Goal: Task Accomplishment & Management: Manage account settings

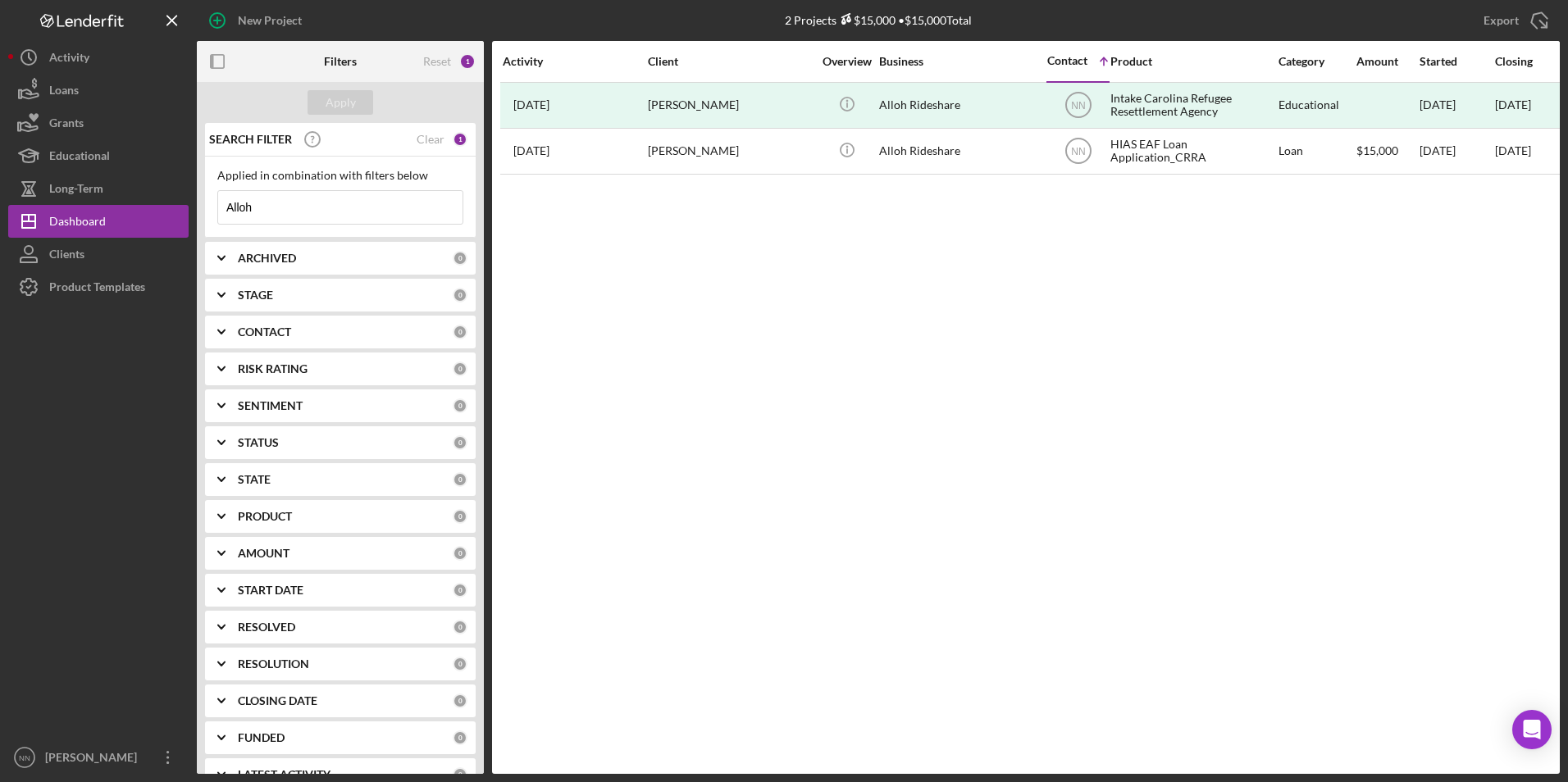
drag, startPoint x: 372, startPoint y: 204, endPoint x: 223, endPoint y: 203, distance: 149.0
click at [223, 203] on input "Alloh" at bounding box center [341, 207] width 245 height 33
type input "BorJAS"
drag, startPoint x: 278, startPoint y: 202, endPoint x: 220, endPoint y: 193, distance: 58.7
click at [220, 193] on input "BorJAS" at bounding box center [341, 207] width 245 height 33
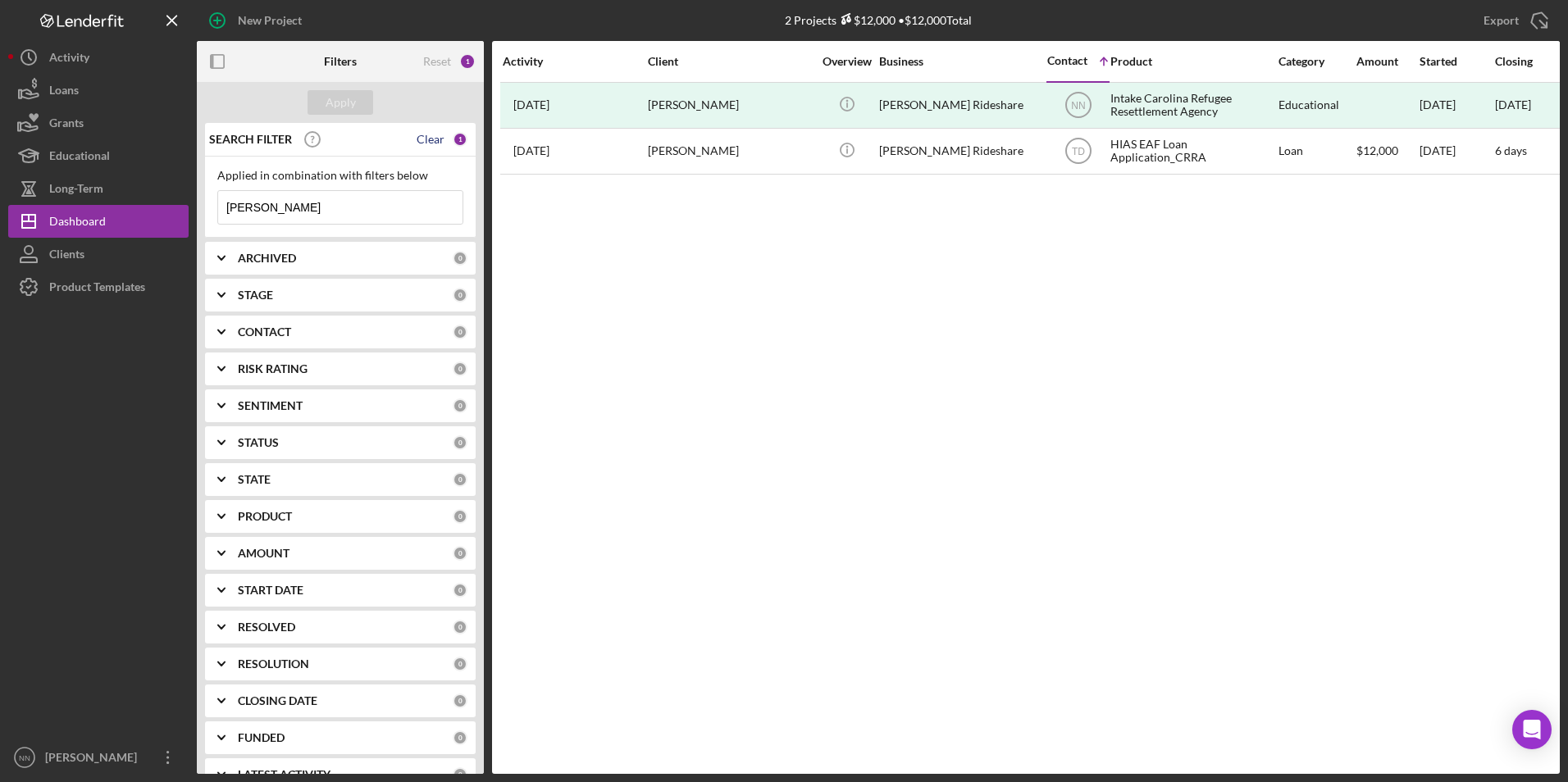
click at [437, 135] on div "Clear" at bounding box center [430, 139] width 28 height 13
click at [244, 210] on icon at bounding box center [235, 207] width 33 height 33
click at [268, 201] on input at bounding box center [341, 207] width 245 height 33
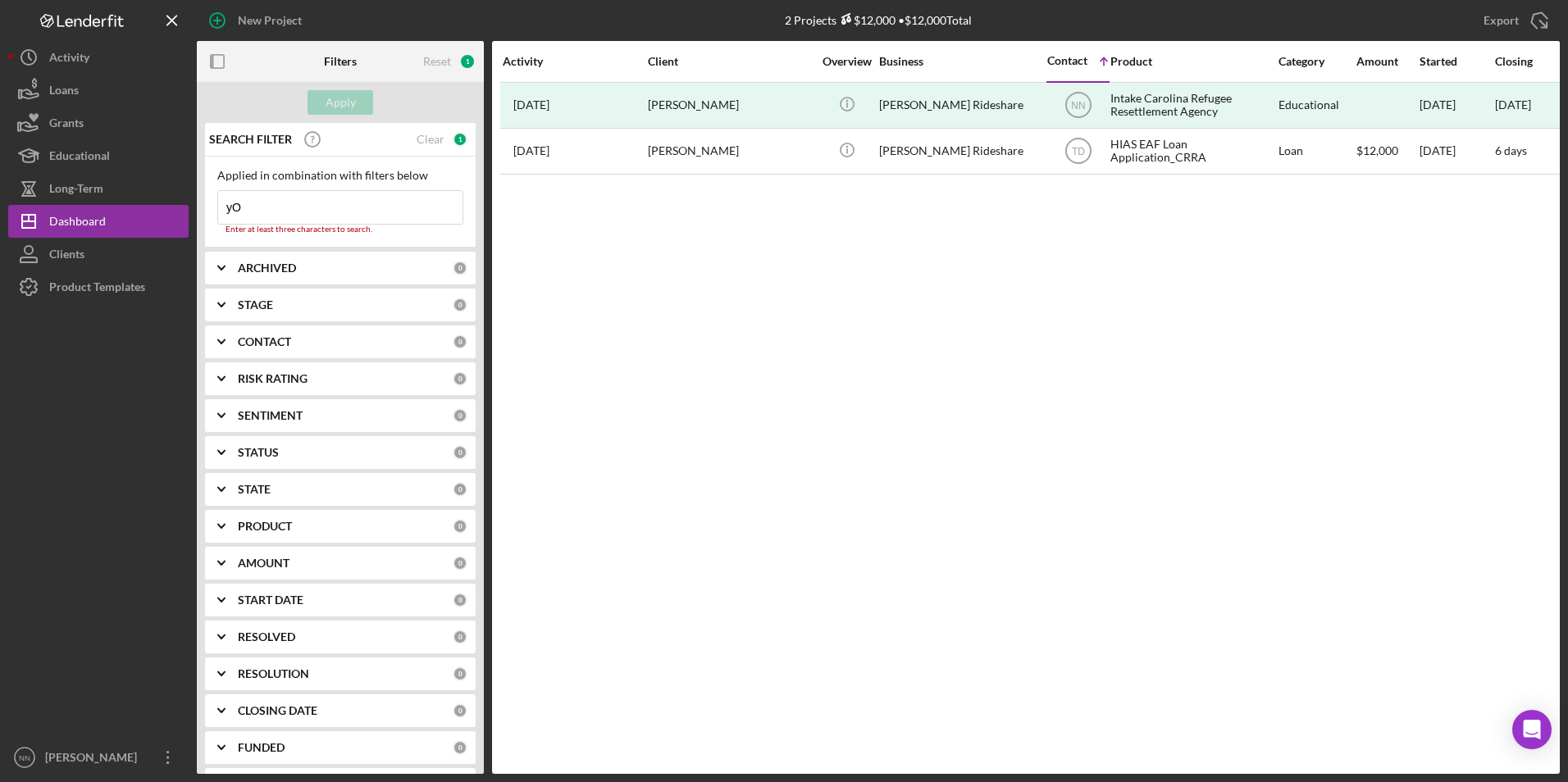
type input "y"
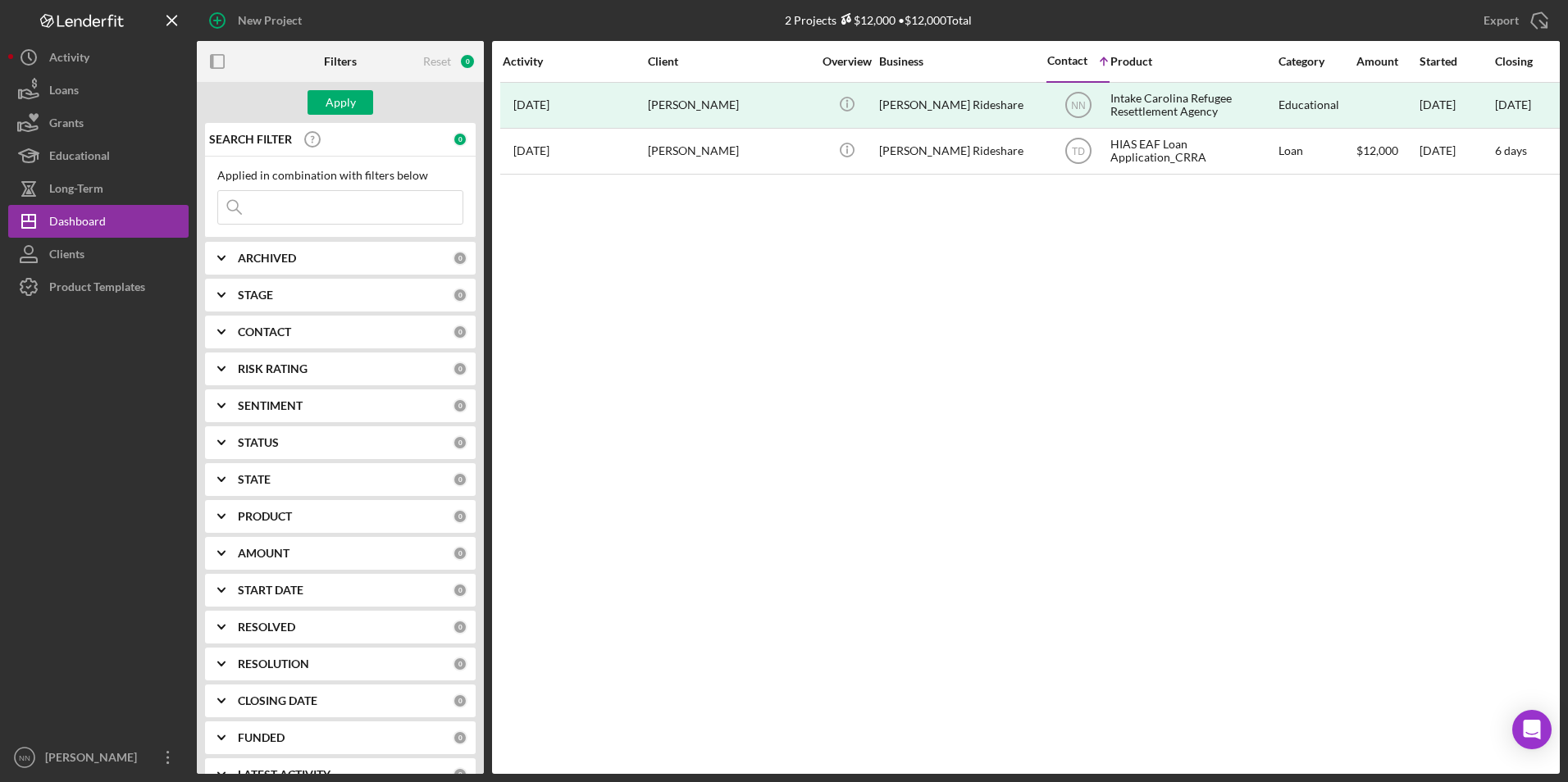
type input "y"
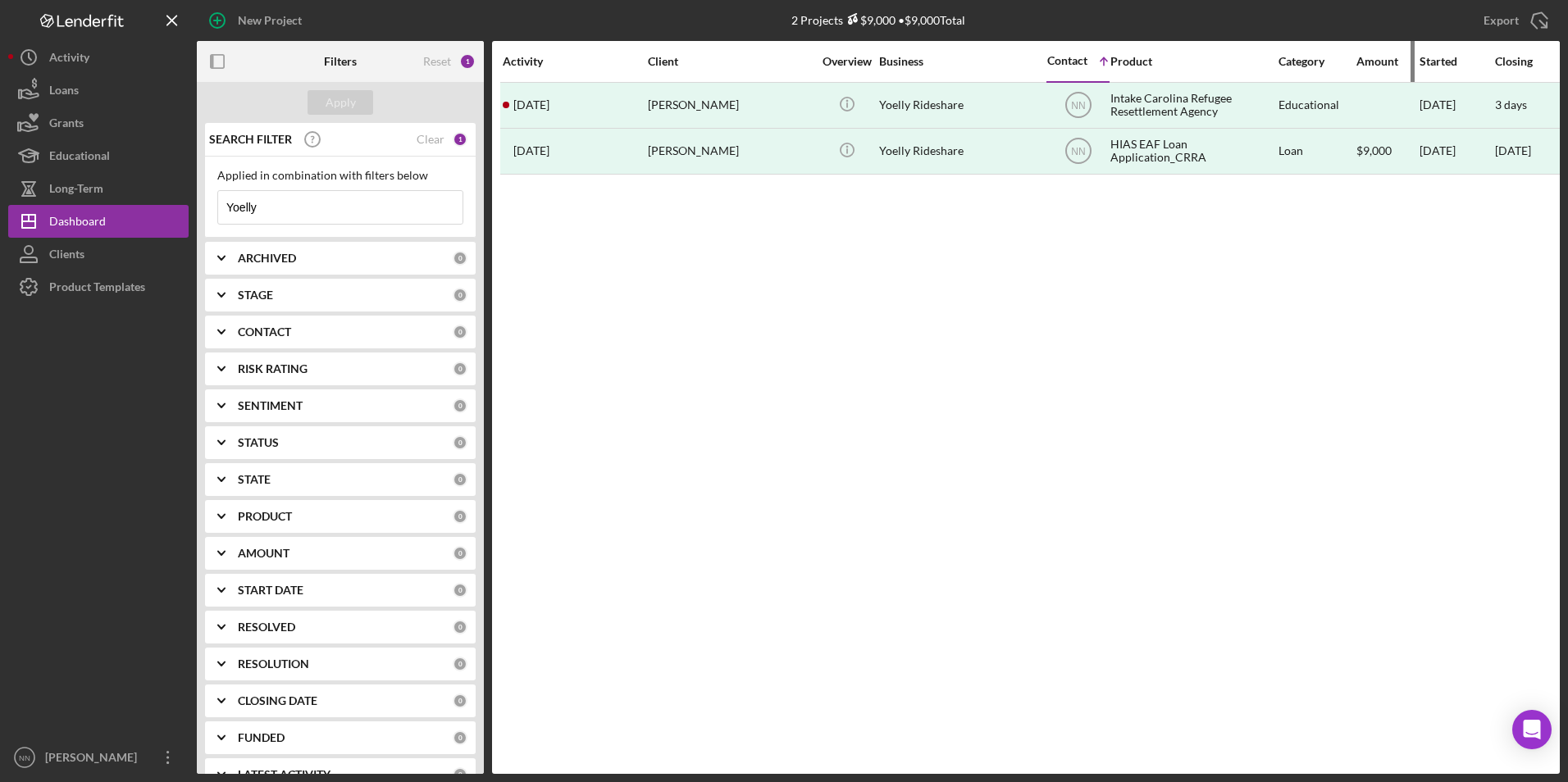
type input "Yoelly"
drag, startPoint x: 857, startPoint y: 761, endPoint x: 1315, endPoint y: 799, distance: 459.6
click at [1315, 781] on html "New Project 2 Projects $9,000 • $9,000 Total Alloh Export Icon/Export Filters R…" at bounding box center [784, 391] width 1568 height 782
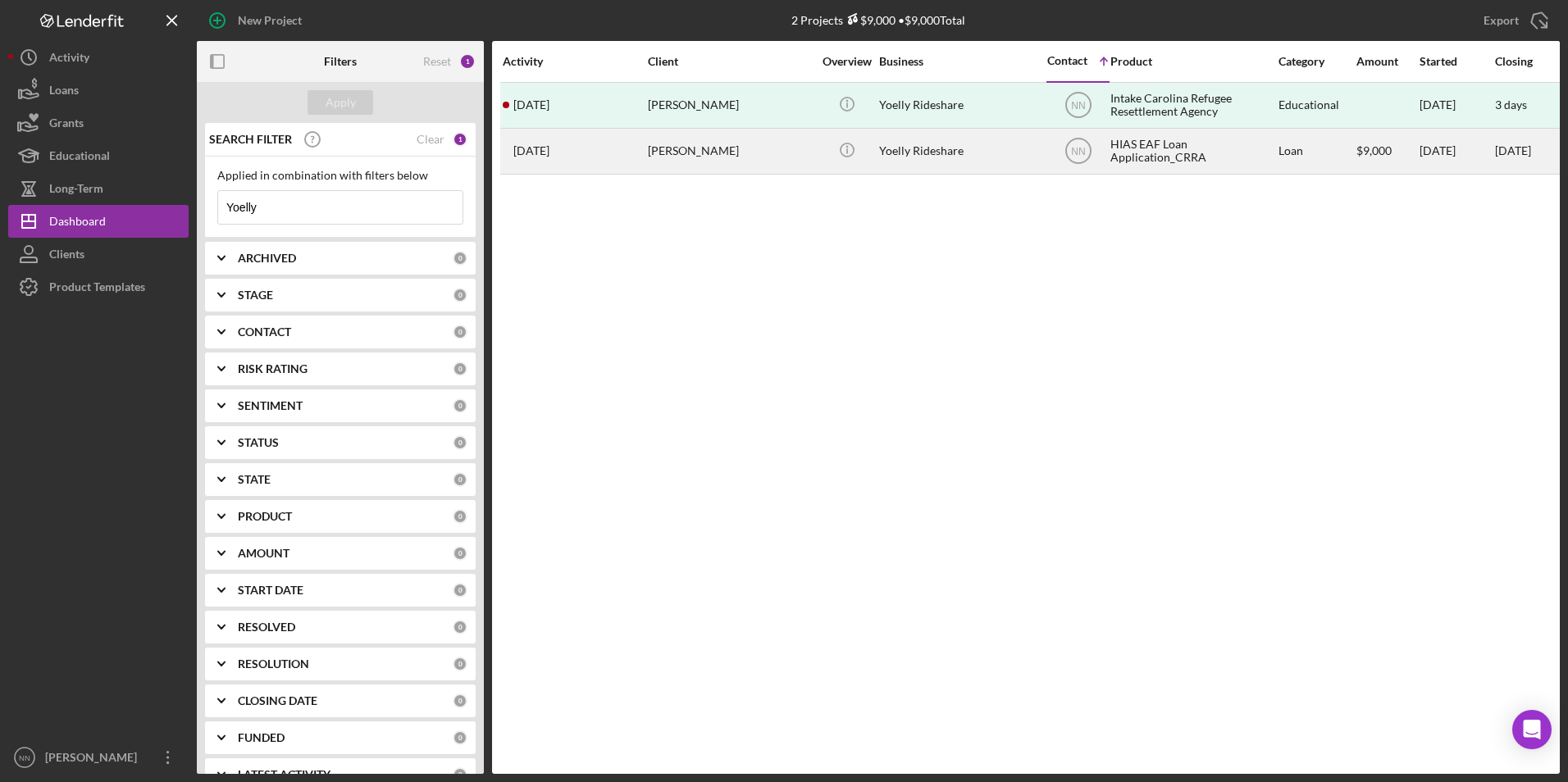
click at [934, 149] on div "Yoelly Rideshare" at bounding box center [961, 152] width 164 height 44
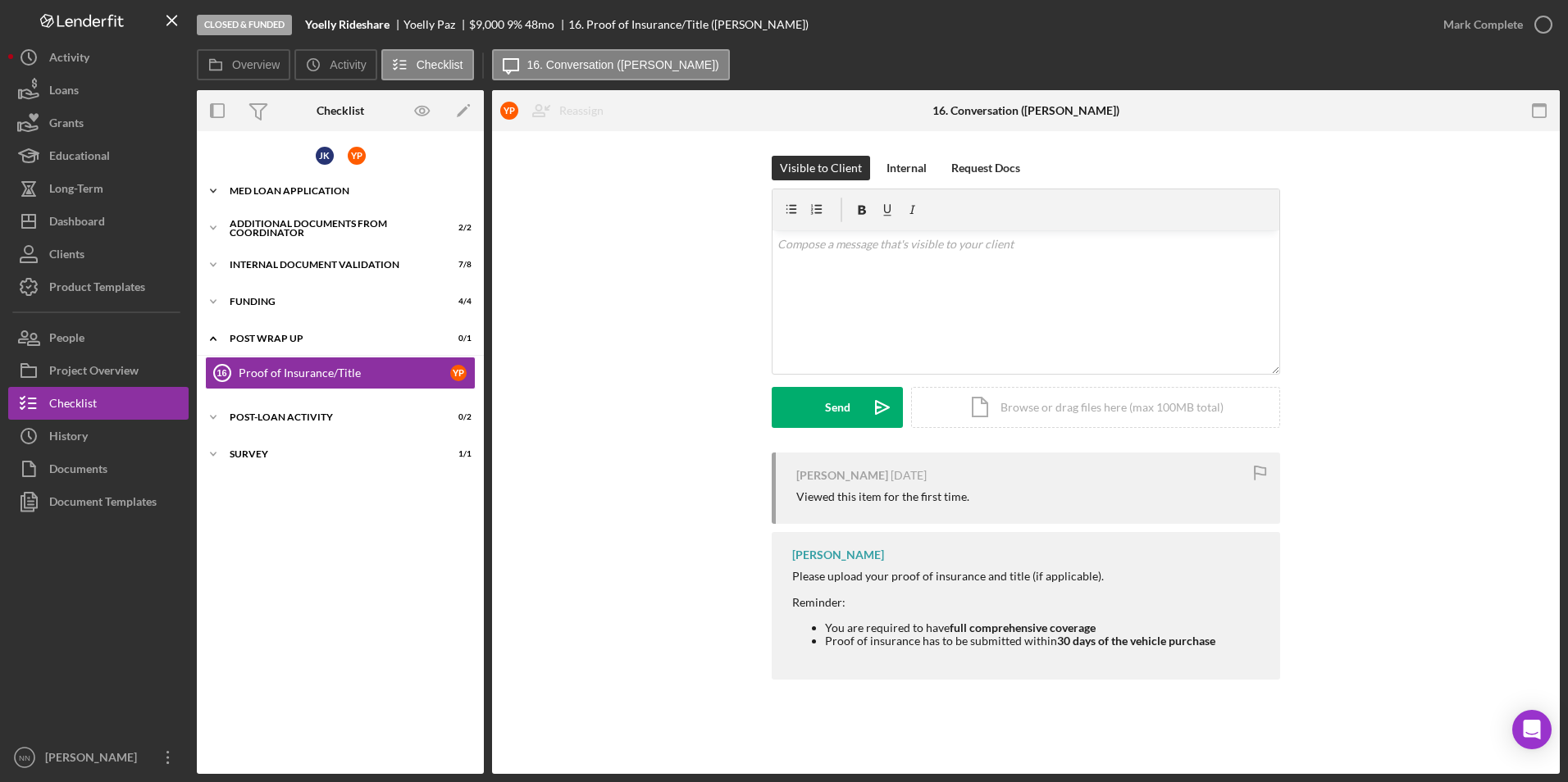
click at [334, 195] on div "MED Loan Application" at bounding box center [346, 191] width 234 height 10
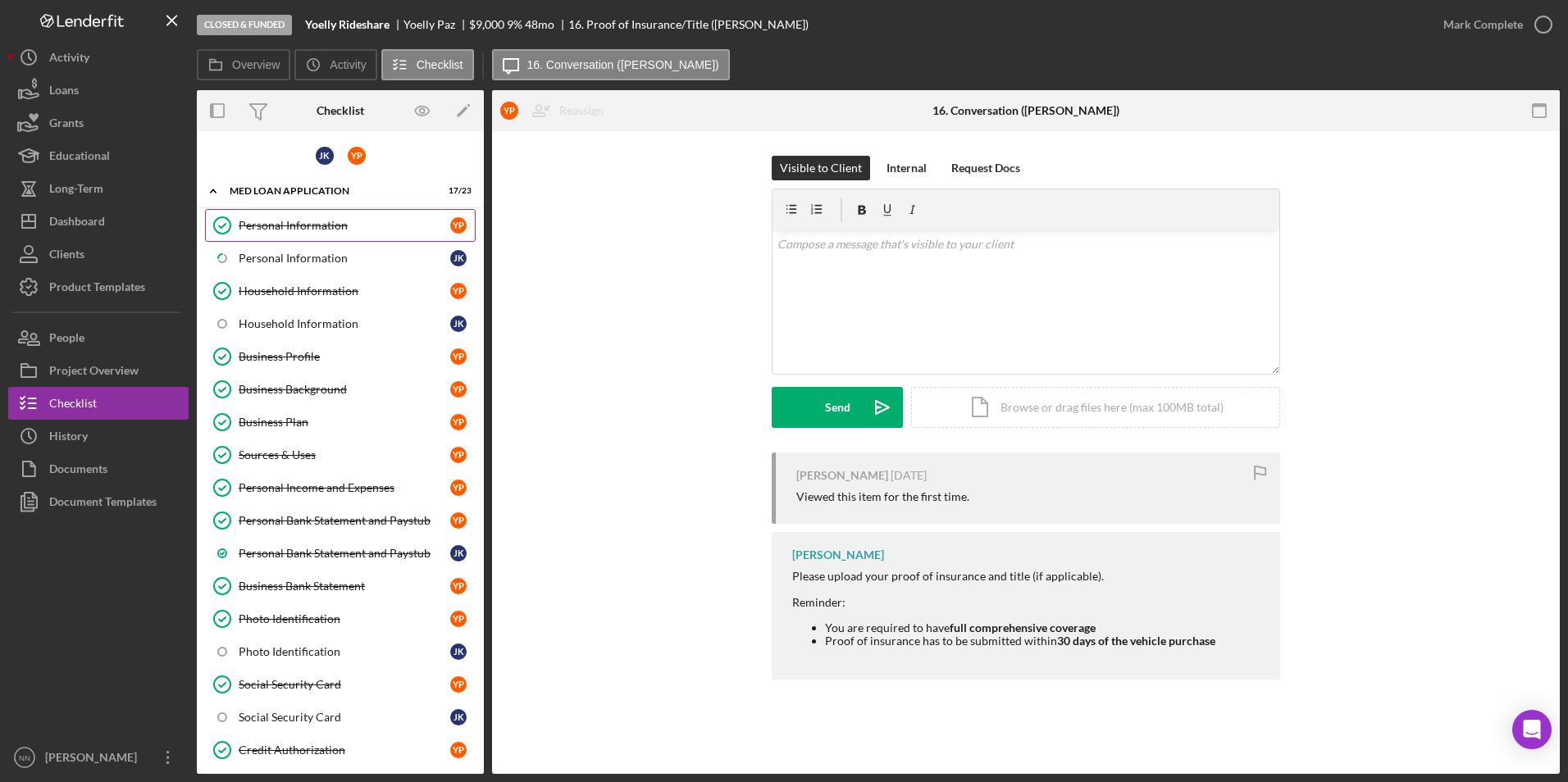
click at [327, 228] on div "Personal Information" at bounding box center [344, 225] width 212 height 13
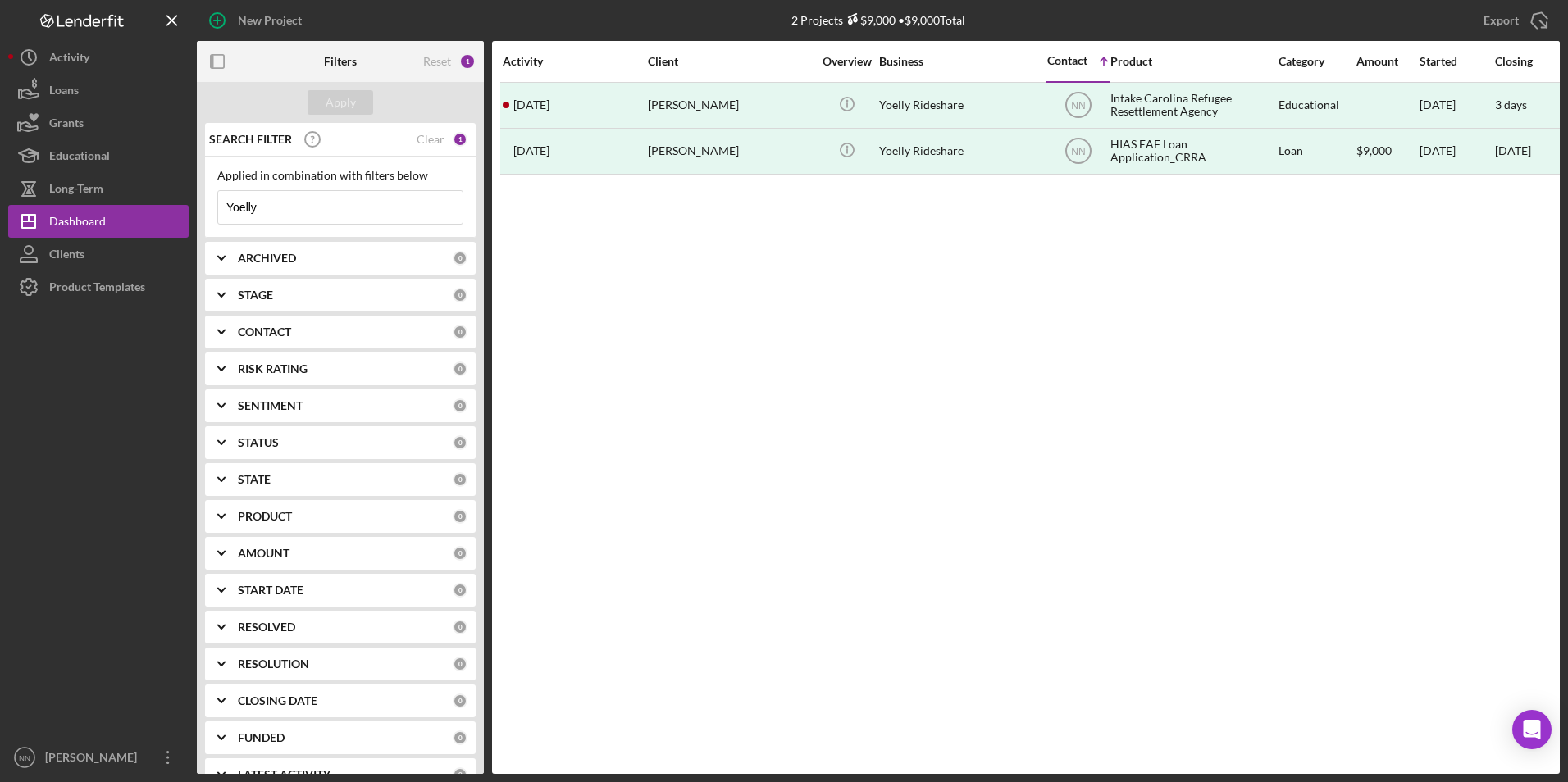
click at [358, 223] on input "Yoelly" at bounding box center [341, 207] width 245 height 33
type input "Y"
click at [105, 227] on button "Icon/Dashboard Dashboard" at bounding box center [99, 221] width 181 height 33
click at [431, 51] on div "Reset 0" at bounding box center [449, 62] width 52 height 41
click at [396, 49] on div "Reset 0" at bounding box center [436, 62] width 96 height 41
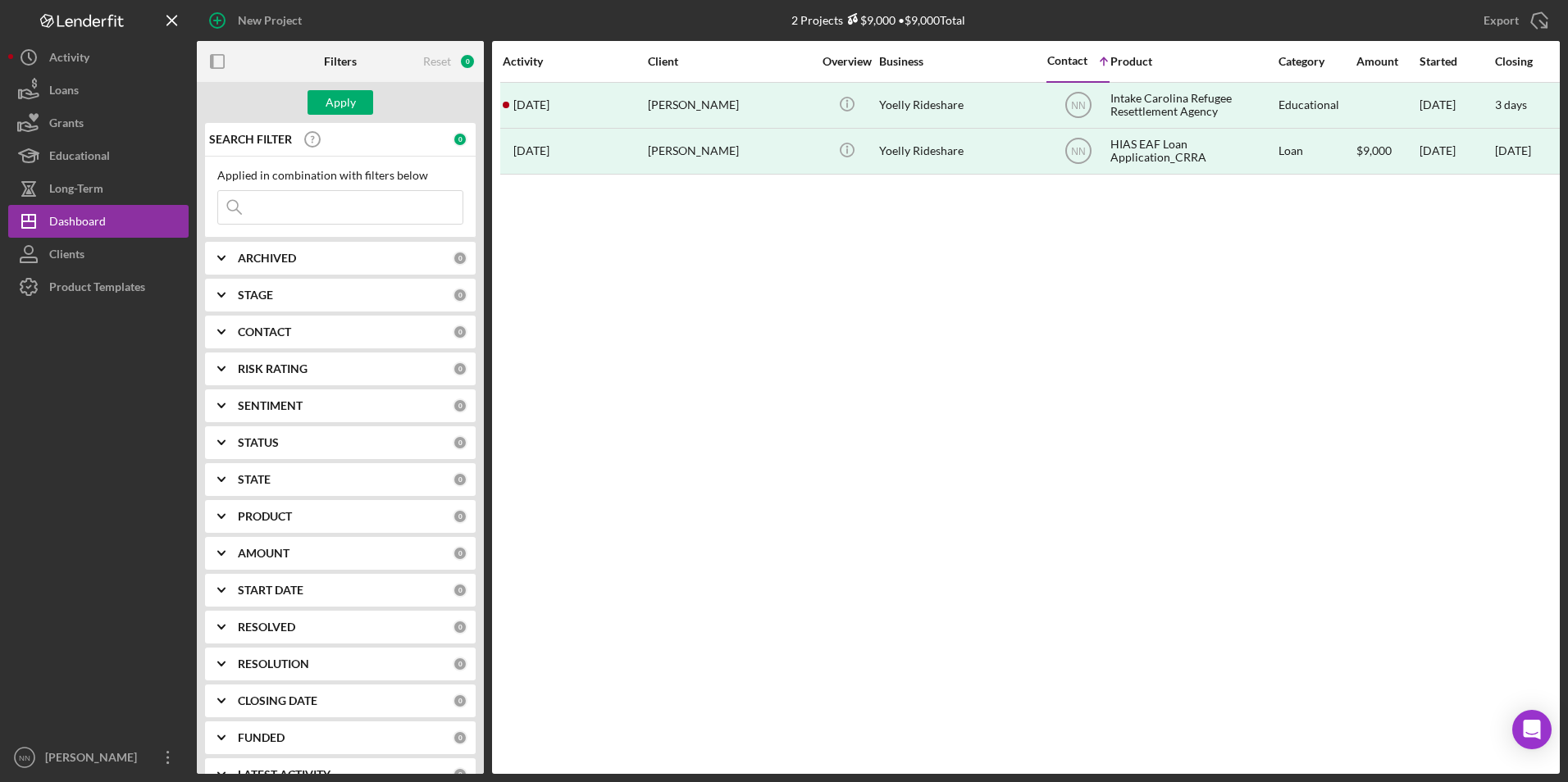
click at [370, 196] on input at bounding box center [341, 207] width 245 height 33
drag, startPoint x: 1172, startPoint y: 585, endPoint x: 1169, endPoint y: 561, distance: 24.2
click at [1169, 567] on div "Activity Client Overview Business Contact Icon/Table Sort Arrow Product Categor…" at bounding box center [1025, 407] width 1068 height 733
